Goal: Task Accomplishment & Management: Manage account settings

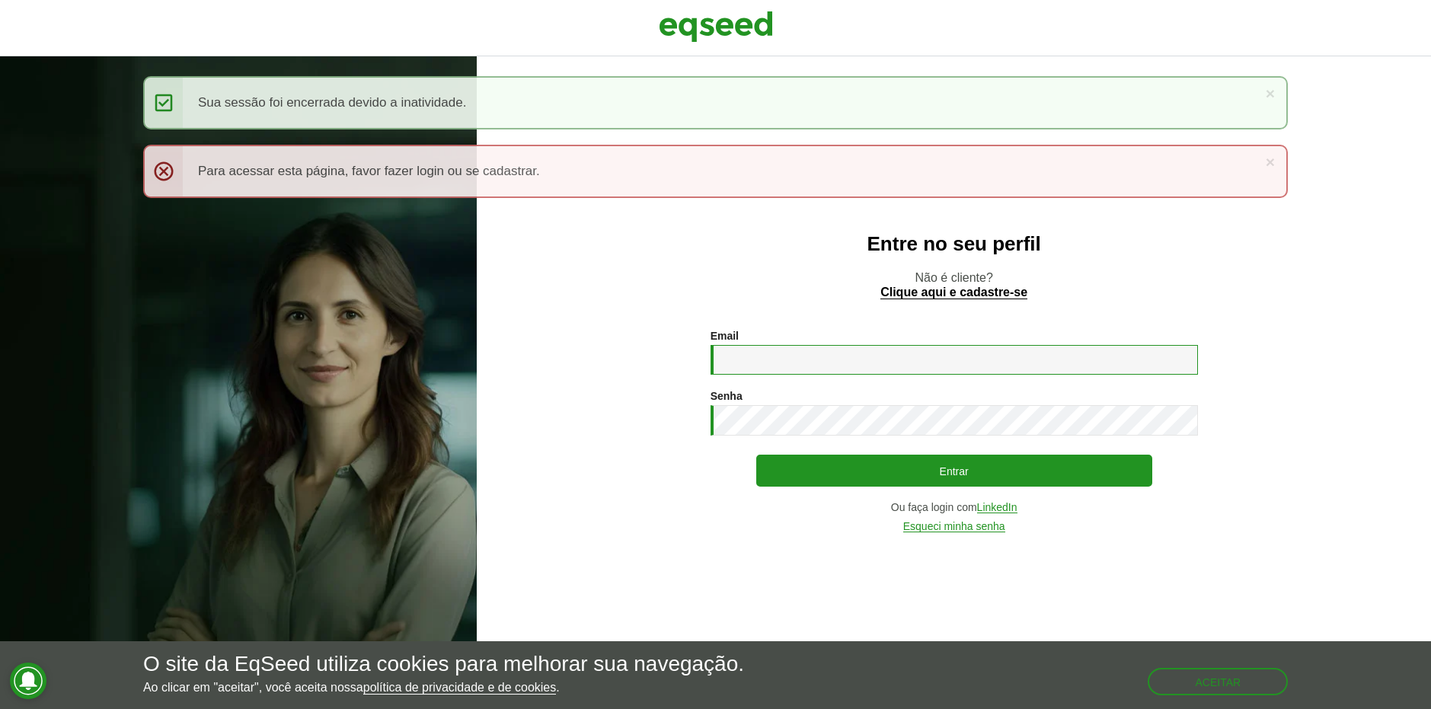
click at [876, 360] on input "Email *" at bounding box center [953, 360] width 487 height 30
click at [803, 362] on input "Email *" at bounding box center [953, 360] width 487 height 30
paste input "**********"
type input "**********"
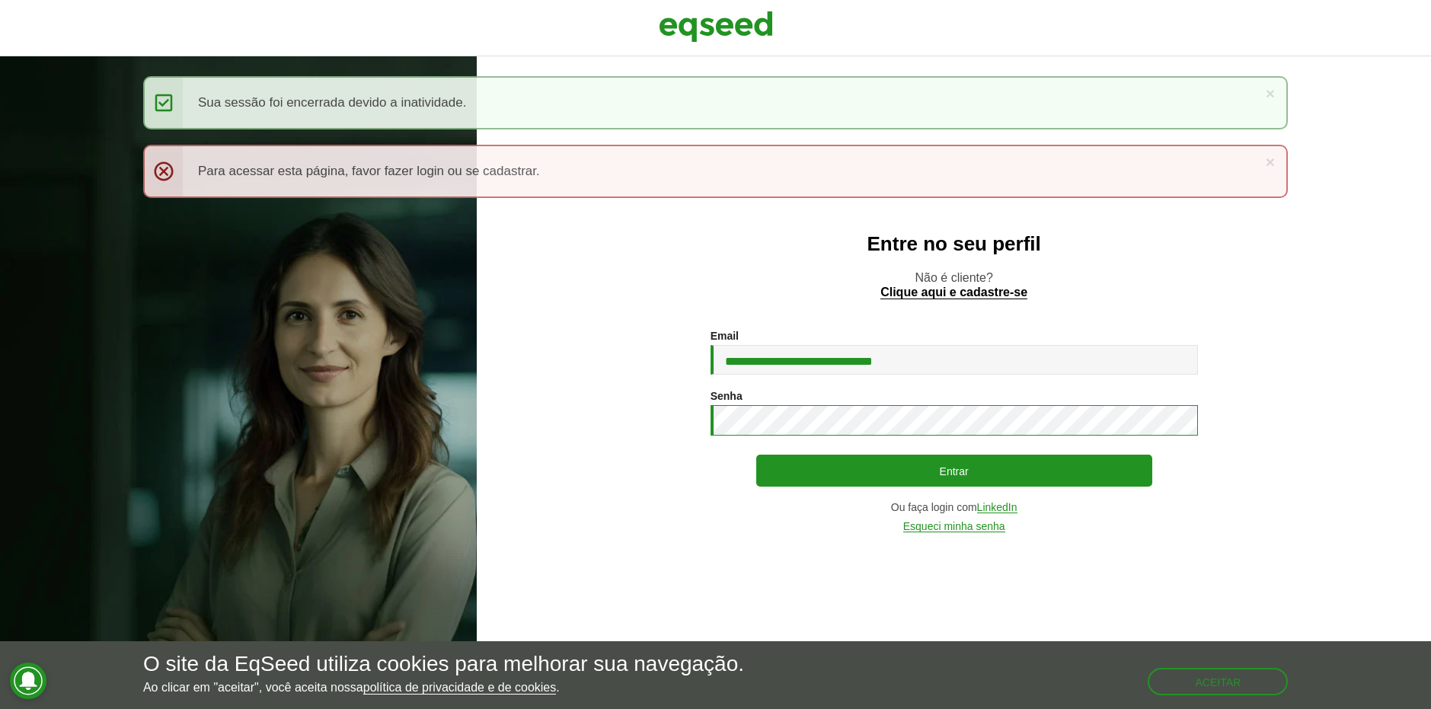
click at [756, 455] on button "Entrar" at bounding box center [954, 471] width 396 height 32
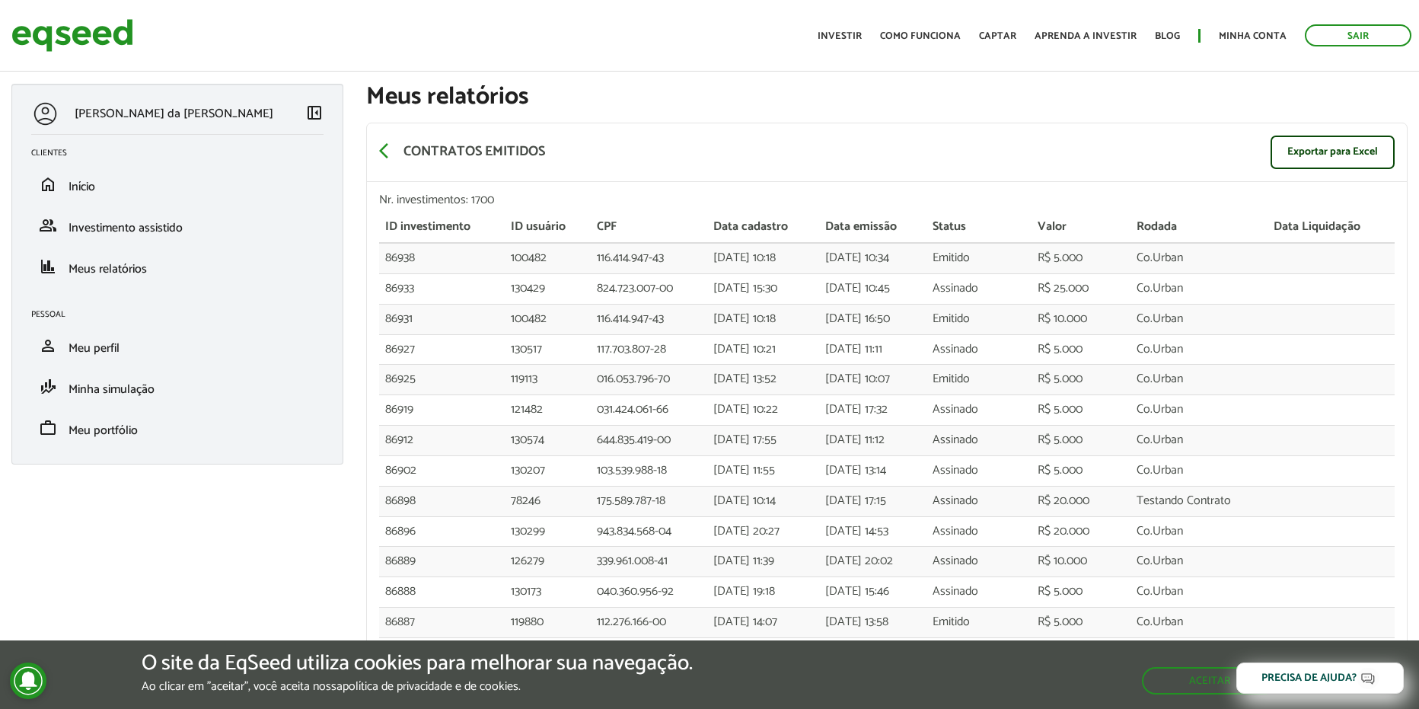
click at [692, 704] on div "O site da EqSeed utiliza cookies para melhorar sua navegação. Ao clicar em "ace…" at bounding box center [709, 674] width 1419 height 69
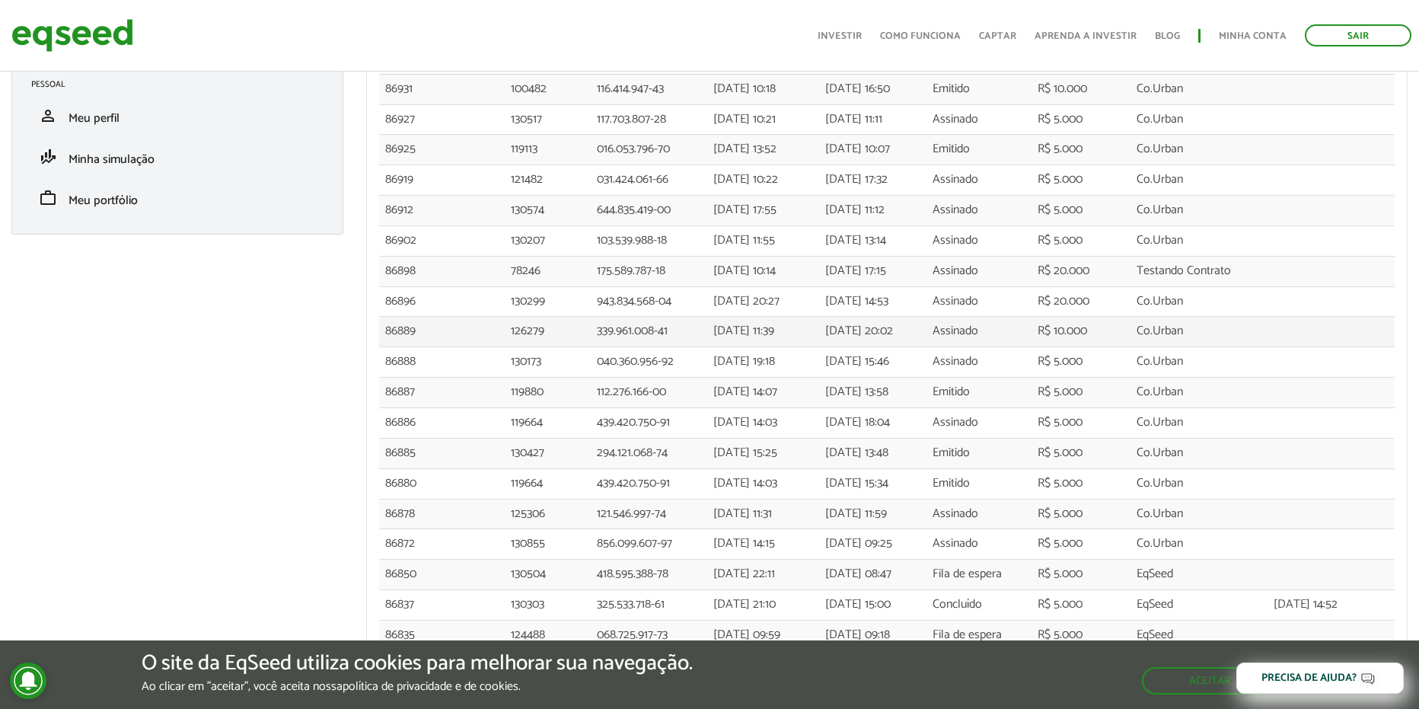
drag, startPoint x: 502, startPoint y: 300, endPoint x: 513, endPoint y: 358, distance: 59.0
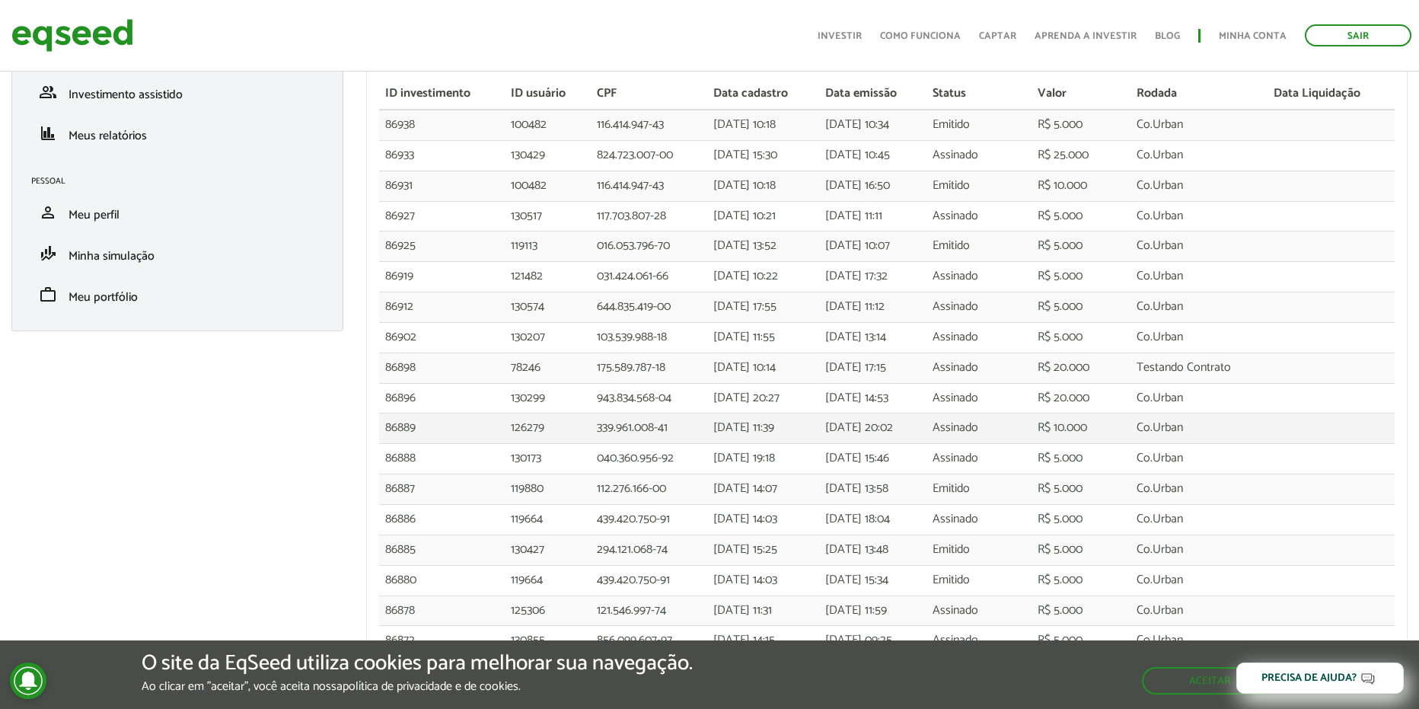
scroll to position [76, 0]
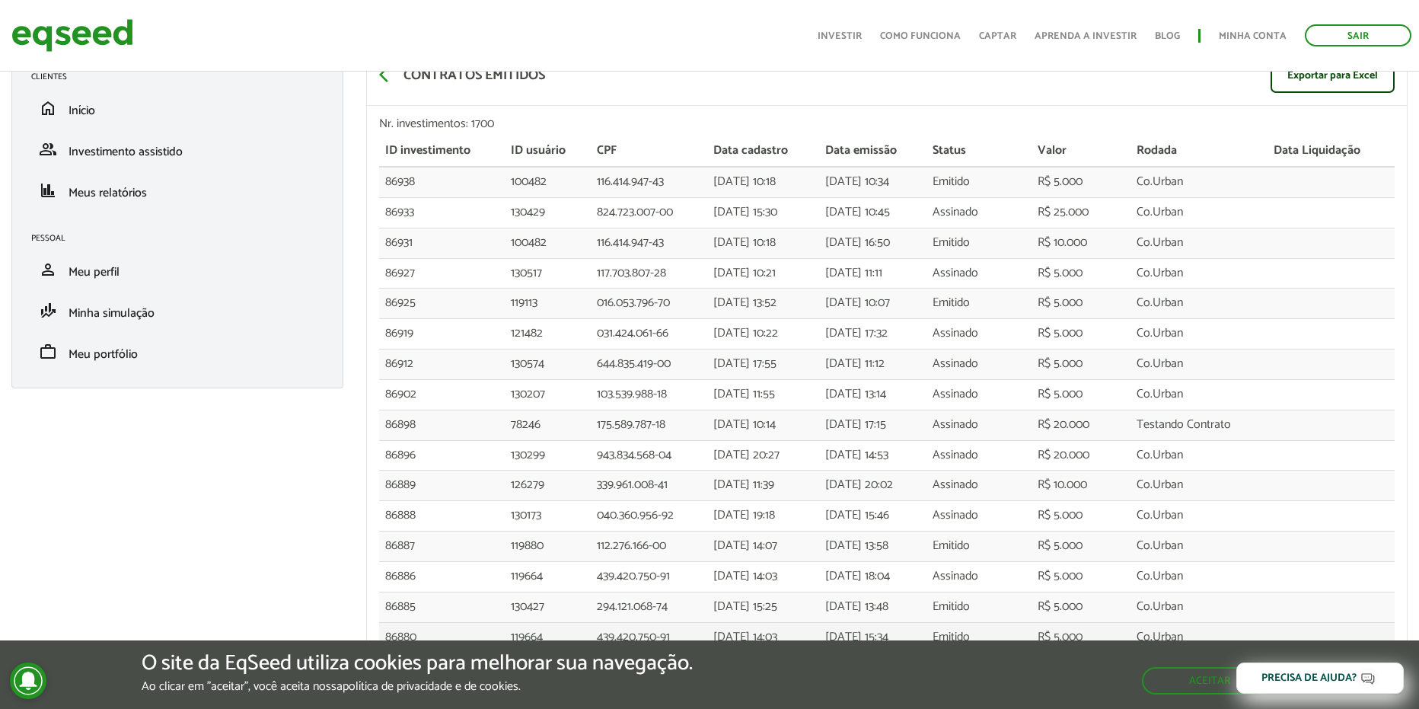
drag, startPoint x: 513, startPoint y: 358, endPoint x: 467, endPoint y: 632, distance: 278.0
click at [435, 598] on td "86885" at bounding box center [442, 607] width 126 height 30
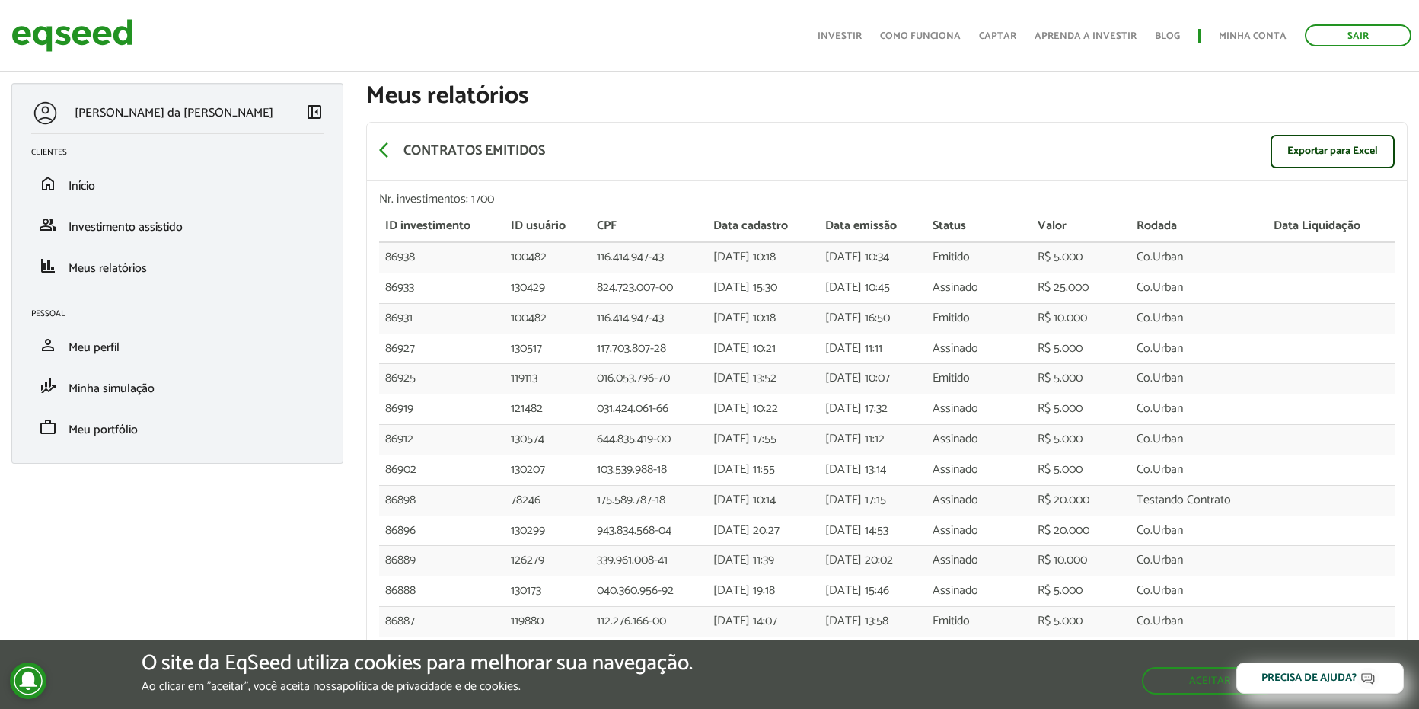
scroll to position [0, 0]
